Goal: Task Accomplishment & Management: Use online tool/utility

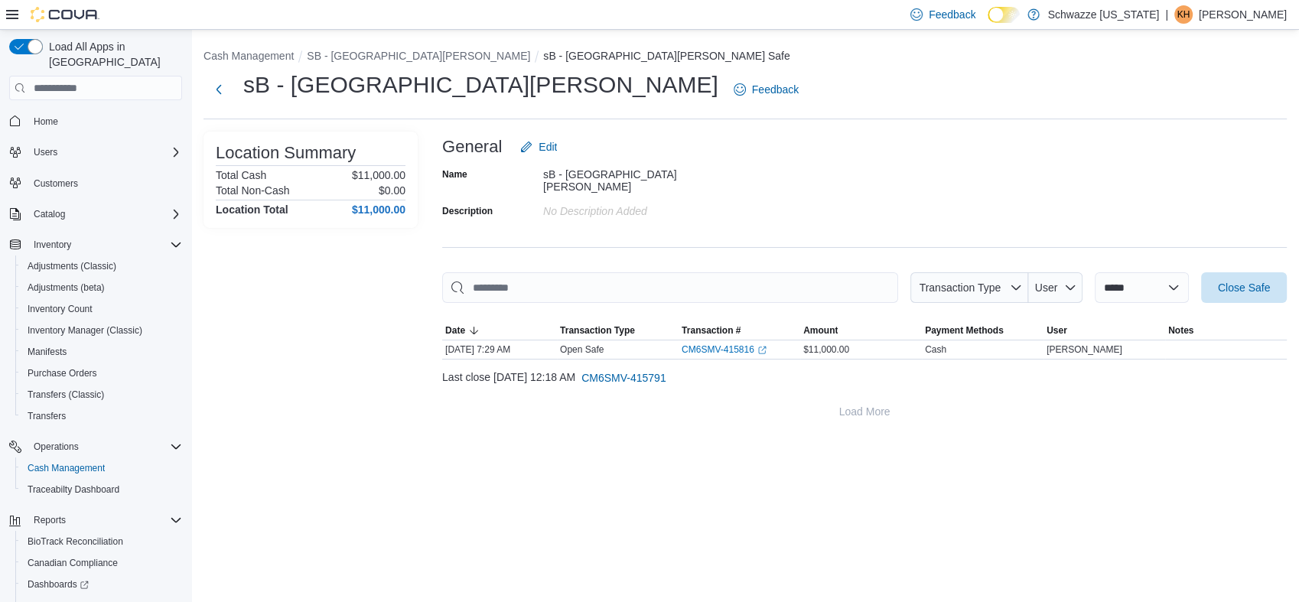
scroll to position [48, 0]
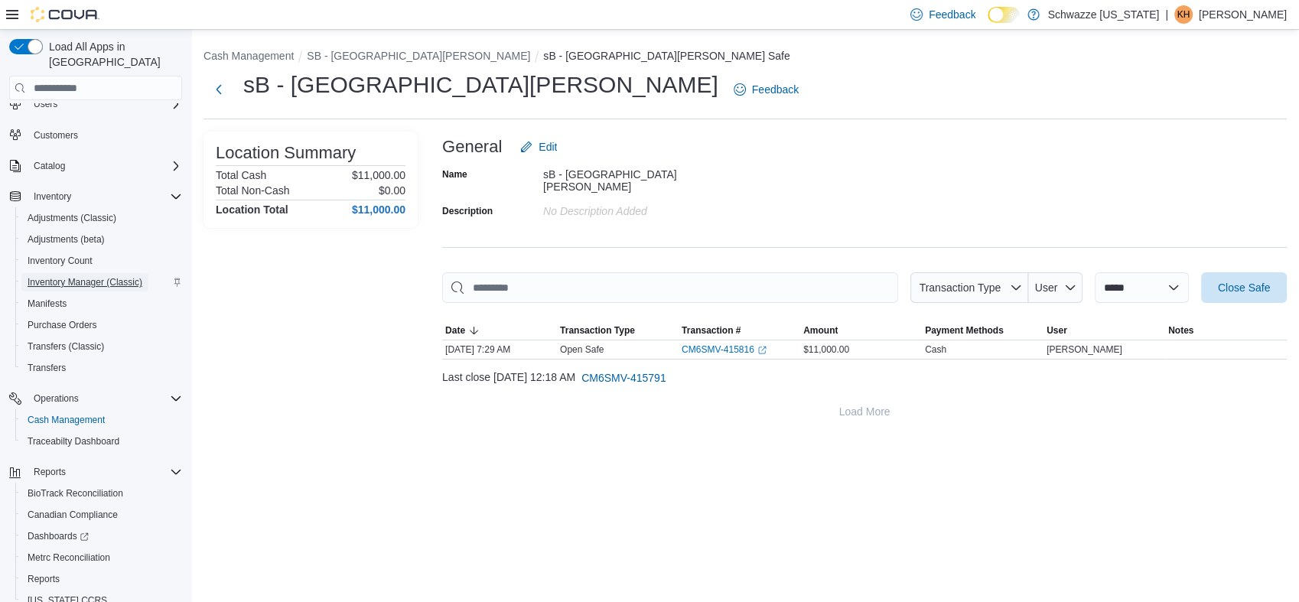
click at [71, 276] on span "Inventory Manager (Classic)" at bounding box center [85, 282] width 115 height 12
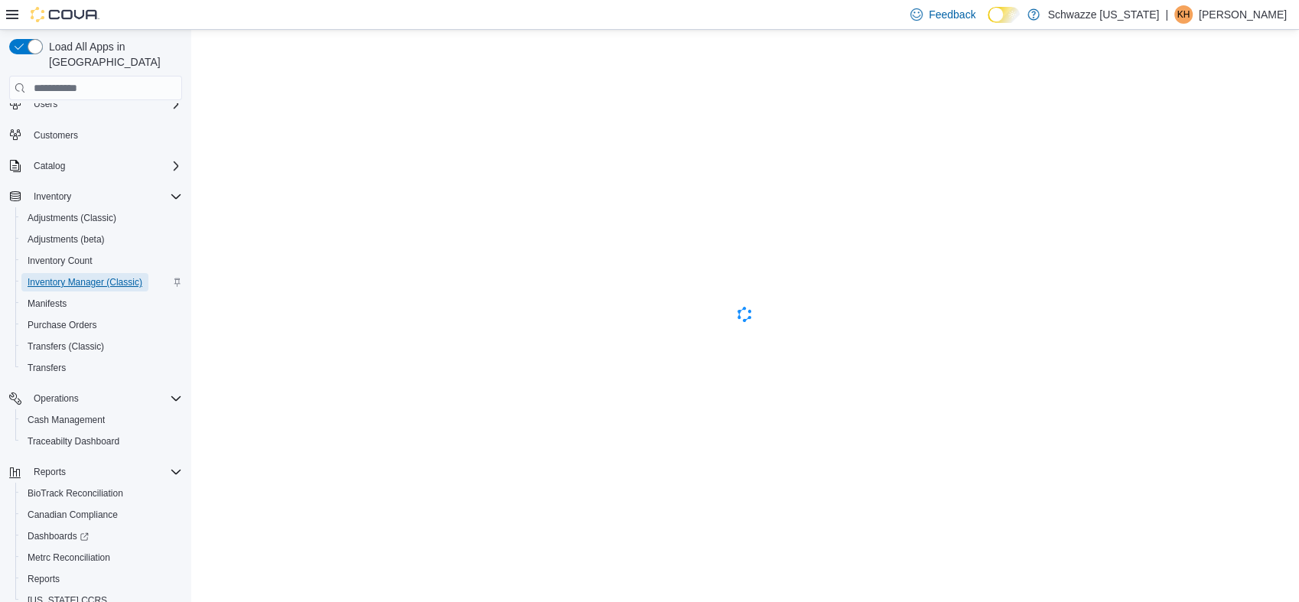
click at [54, 276] on span "Inventory Manager (Classic)" at bounding box center [85, 282] width 115 height 12
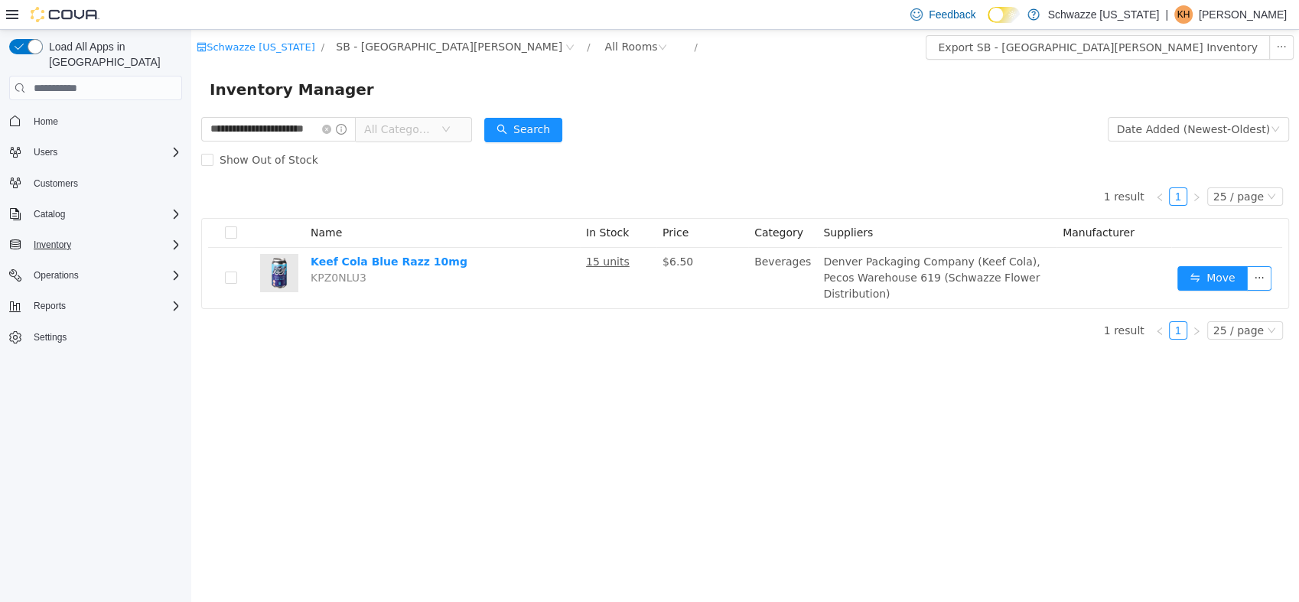
click at [137, 236] on div "Inventory" at bounding box center [105, 245] width 155 height 18
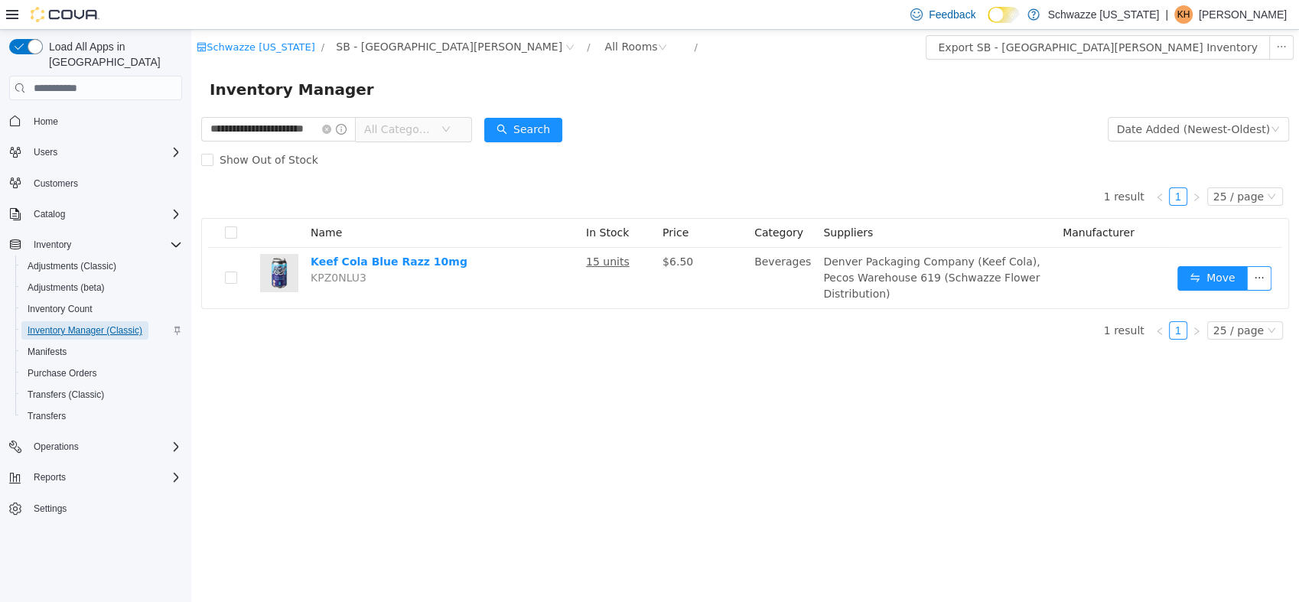
click at [61, 324] on span "Inventory Manager (Classic)" at bounding box center [85, 330] width 115 height 12
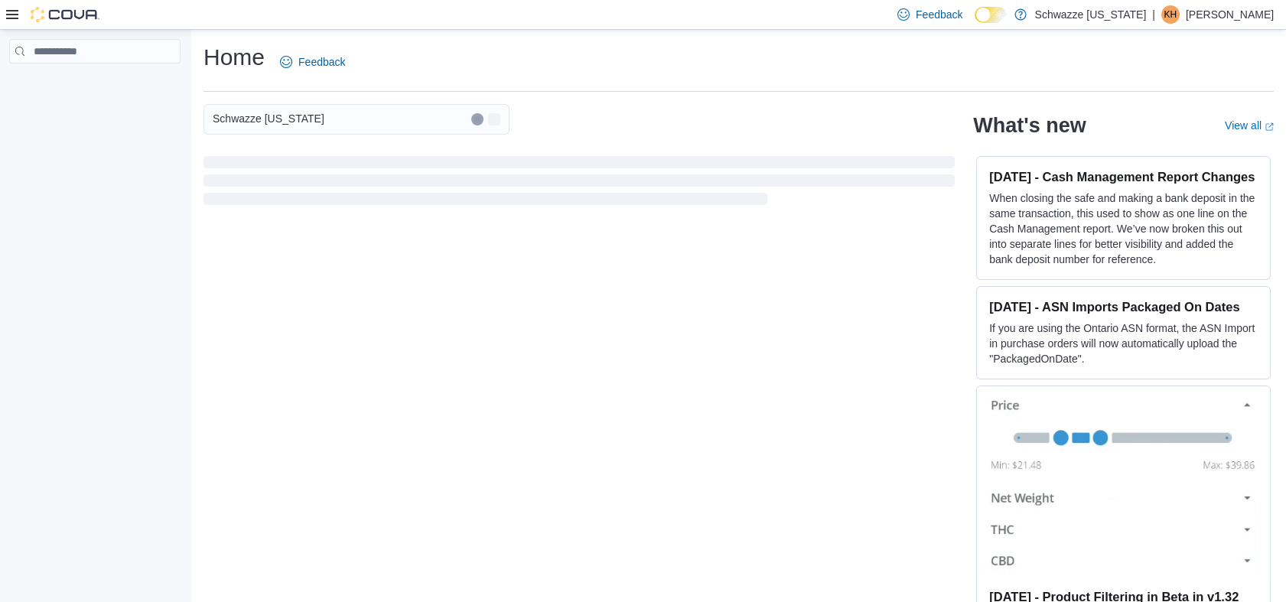
scroll to position [15, 0]
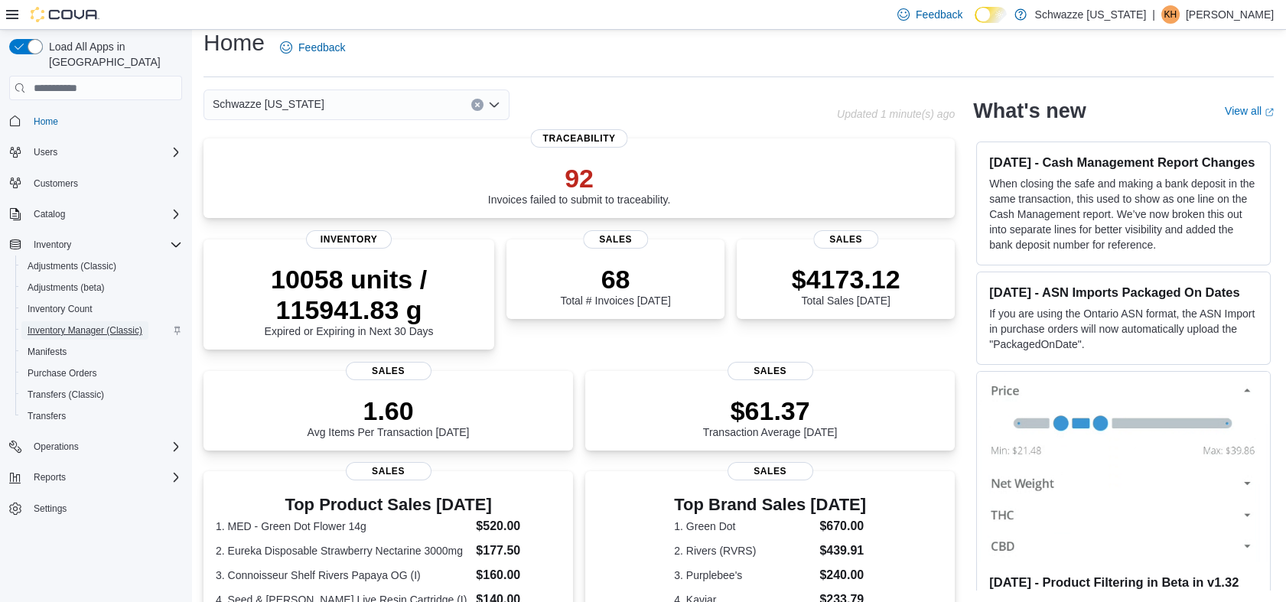
click at [73, 324] on span "Inventory Manager (Classic)" at bounding box center [85, 330] width 115 height 12
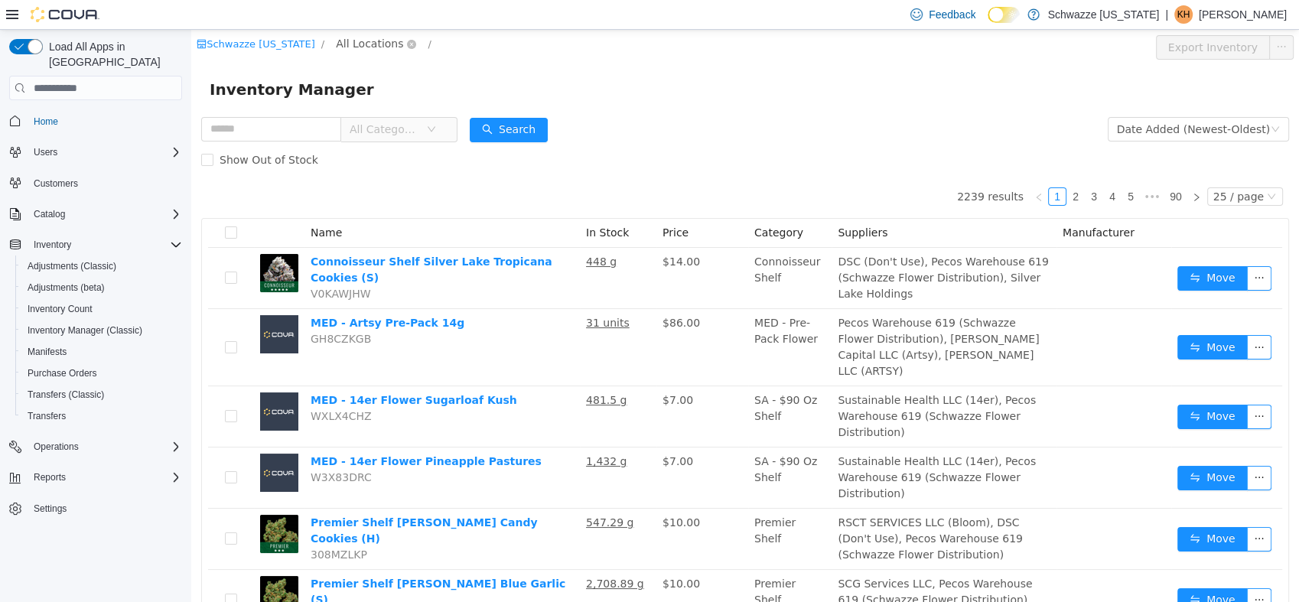
click at [340, 41] on span "All Locations" at bounding box center [369, 43] width 67 height 17
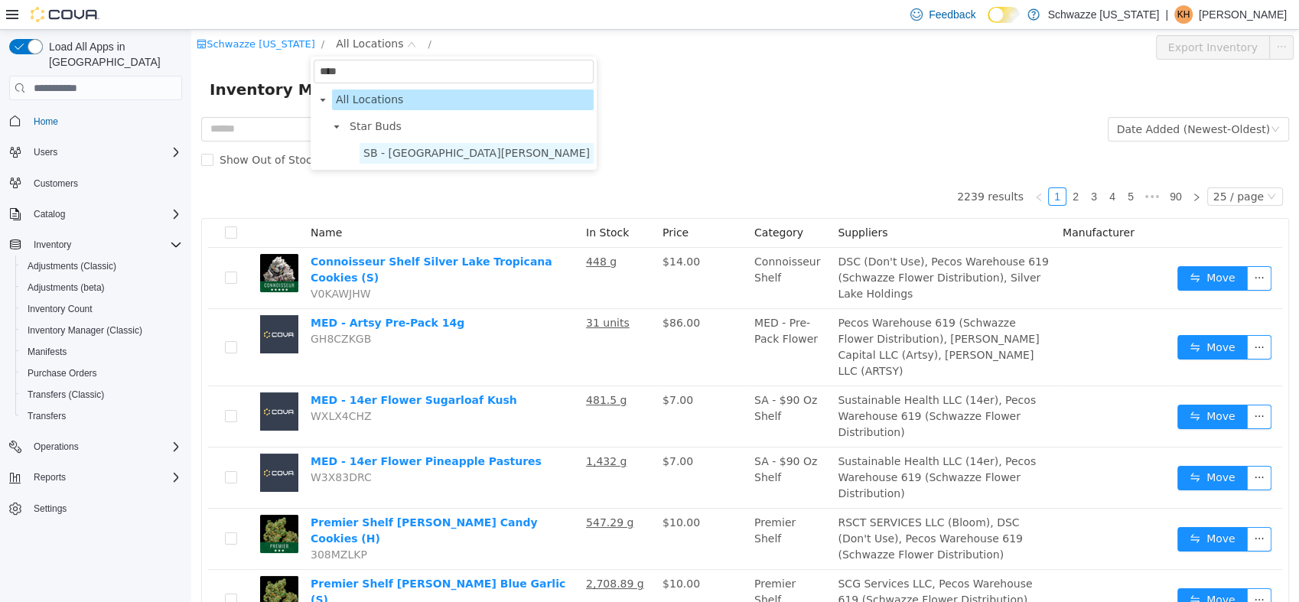
type input "****"
click at [392, 151] on span "SB - [GEOGRAPHIC_DATA][PERSON_NAME]" at bounding box center [476, 153] width 226 height 12
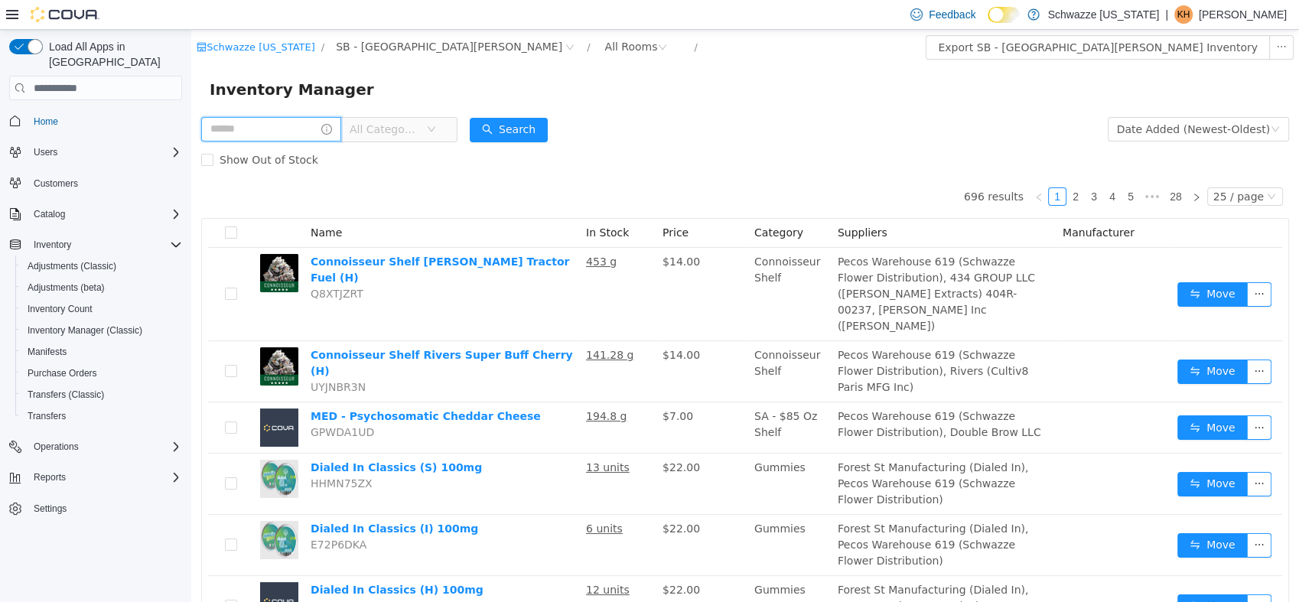
click at [257, 131] on input "text" at bounding box center [271, 129] width 140 height 24
type input "**********"
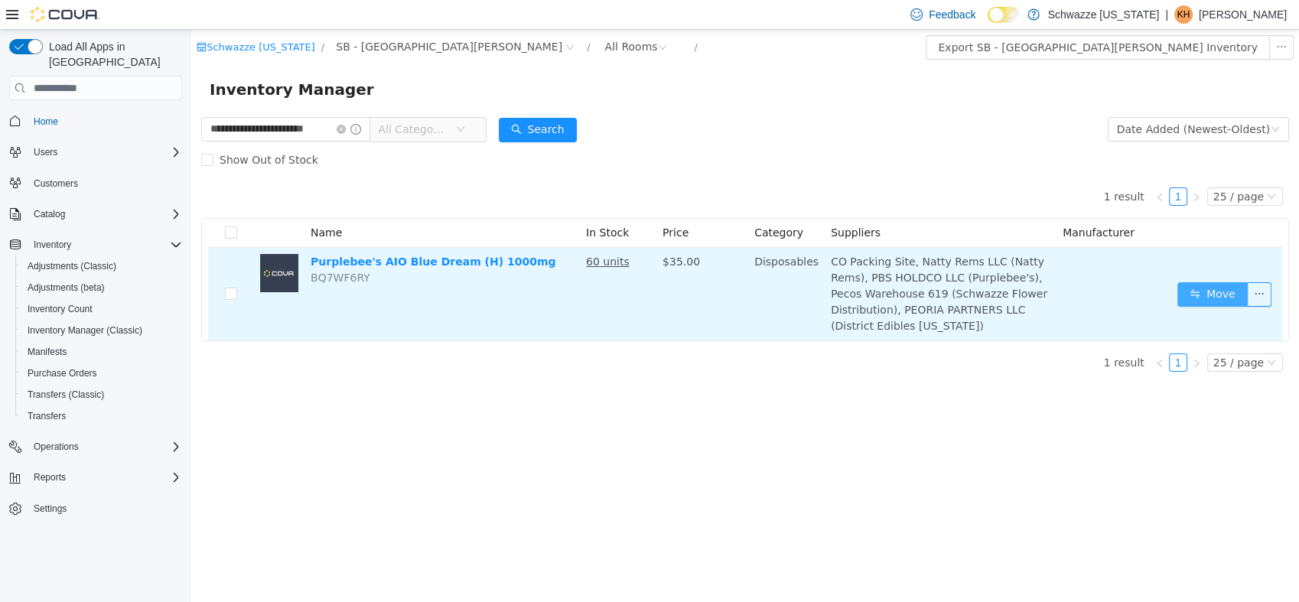
click at [1217, 286] on button "Move" at bounding box center [1213, 294] width 70 height 24
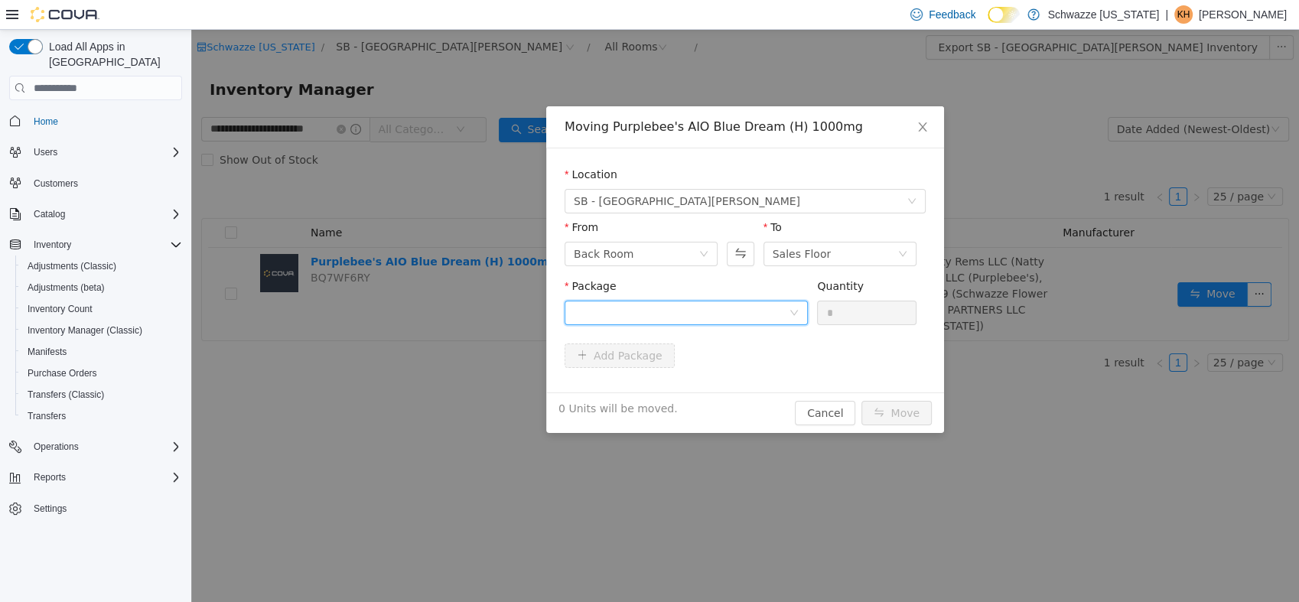
click at [765, 308] on div at bounding box center [681, 312] width 215 height 23
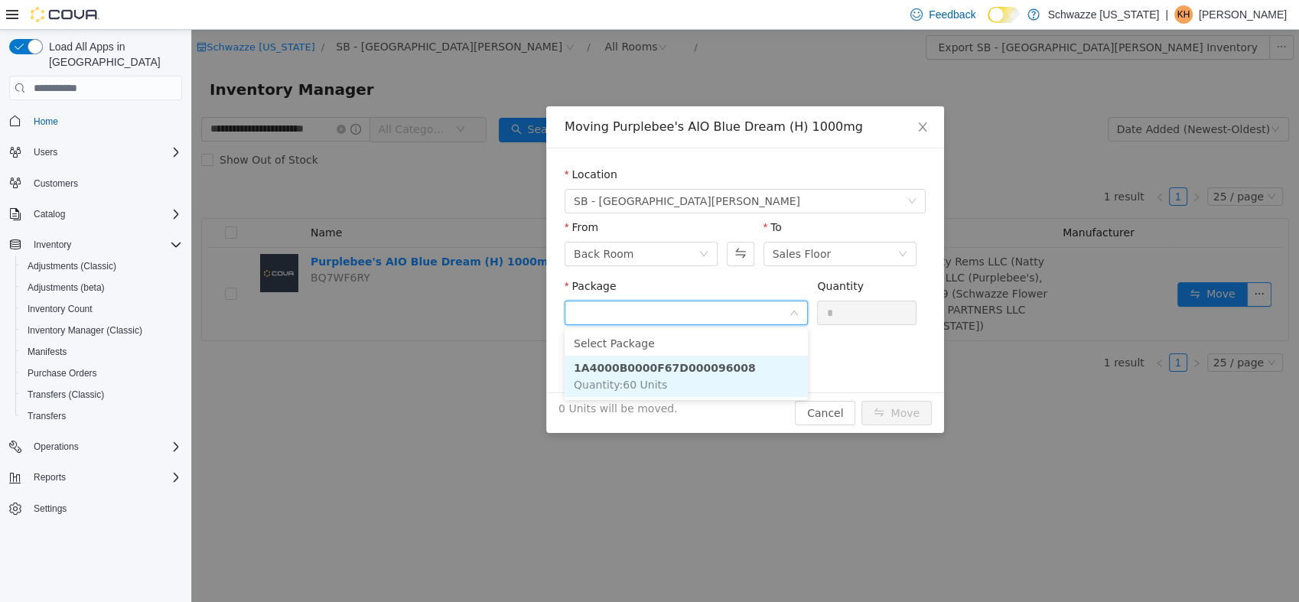
click at [693, 373] on strong "1A4000B0000F67D000096008" at bounding box center [665, 368] width 182 height 12
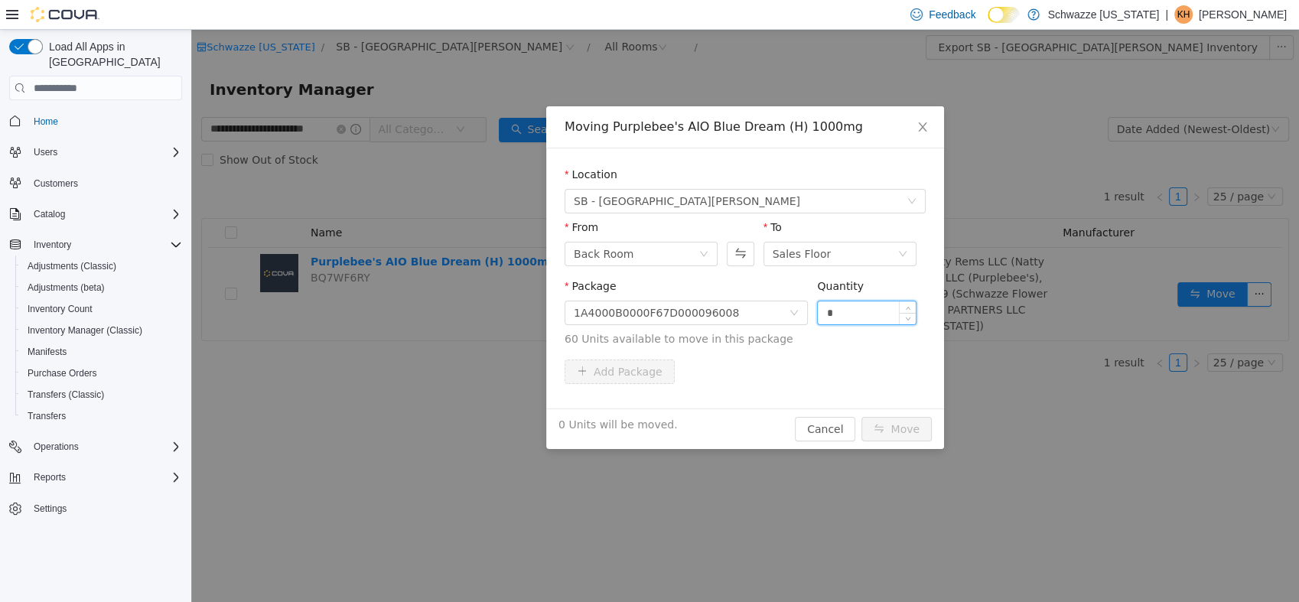
click at [845, 310] on input "*" at bounding box center [867, 312] width 98 height 23
type input "**"
click at [901, 426] on button "Move" at bounding box center [897, 429] width 70 height 24
